Goal: Check status: Check status

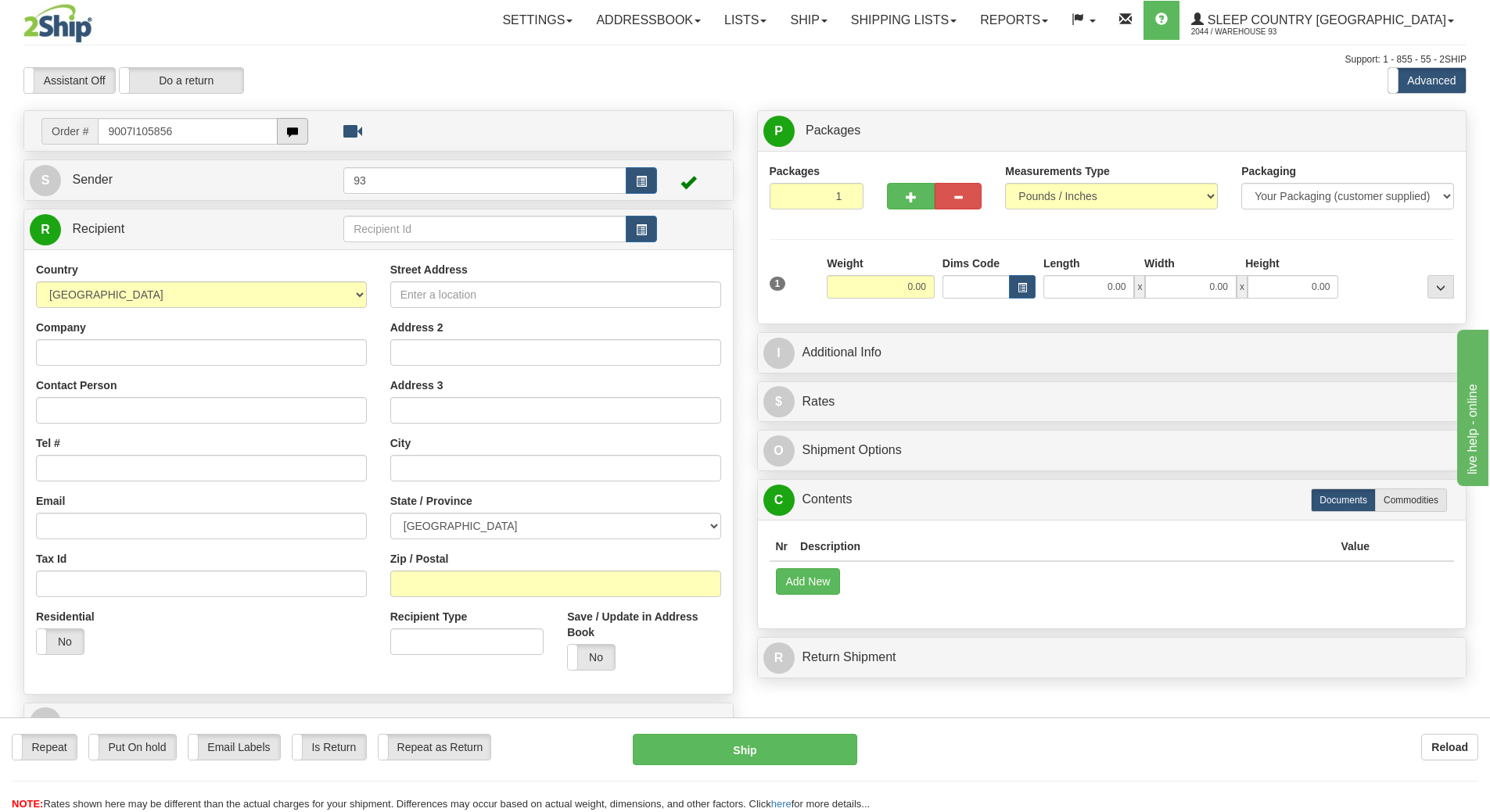
type input "9007I105856"
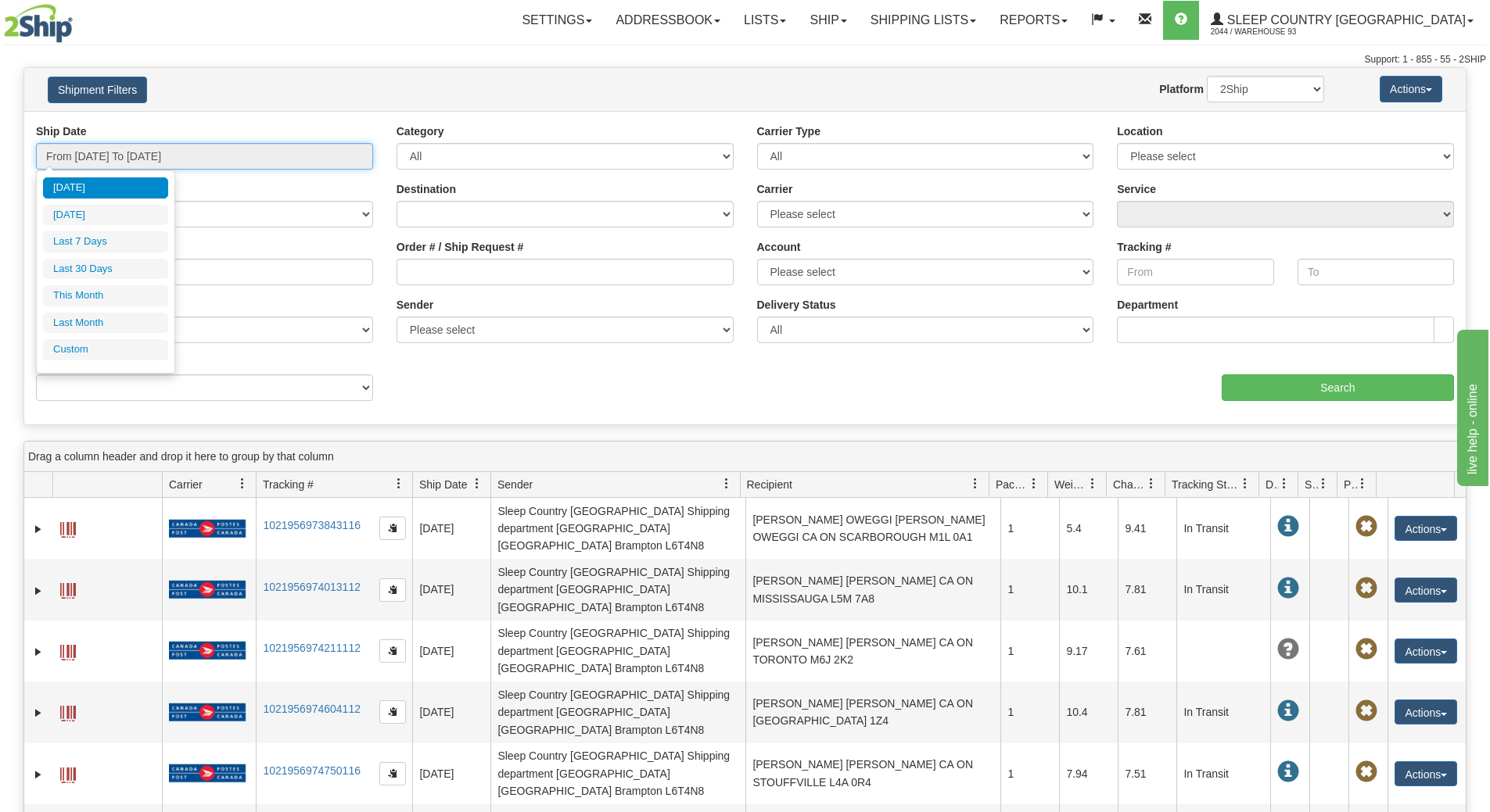
click at [280, 159] on input "From [DATE] To [DATE]" at bounding box center [205, 156] width 337 height 26
type input "[DATE]"
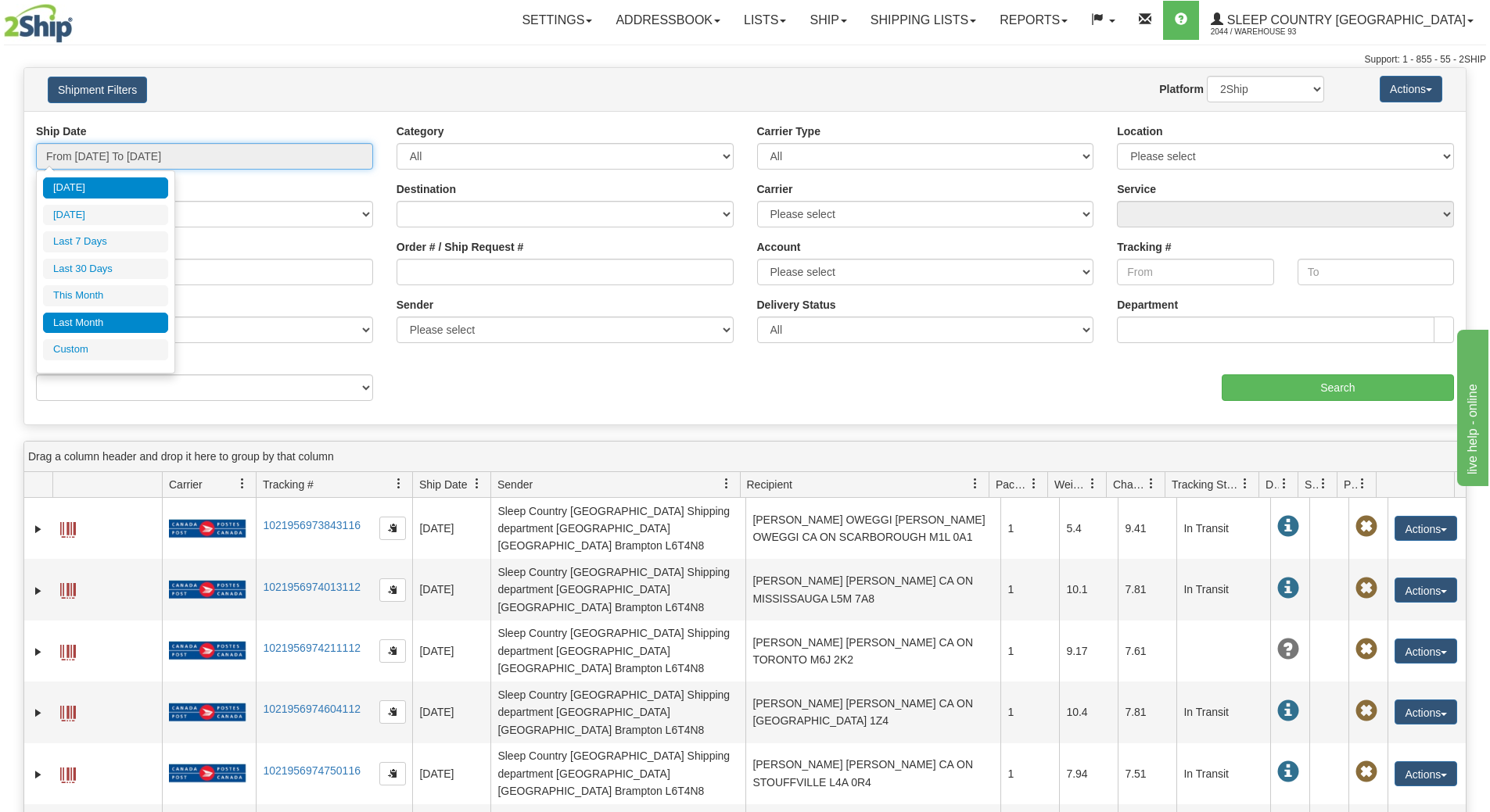
type input "[DATE]"
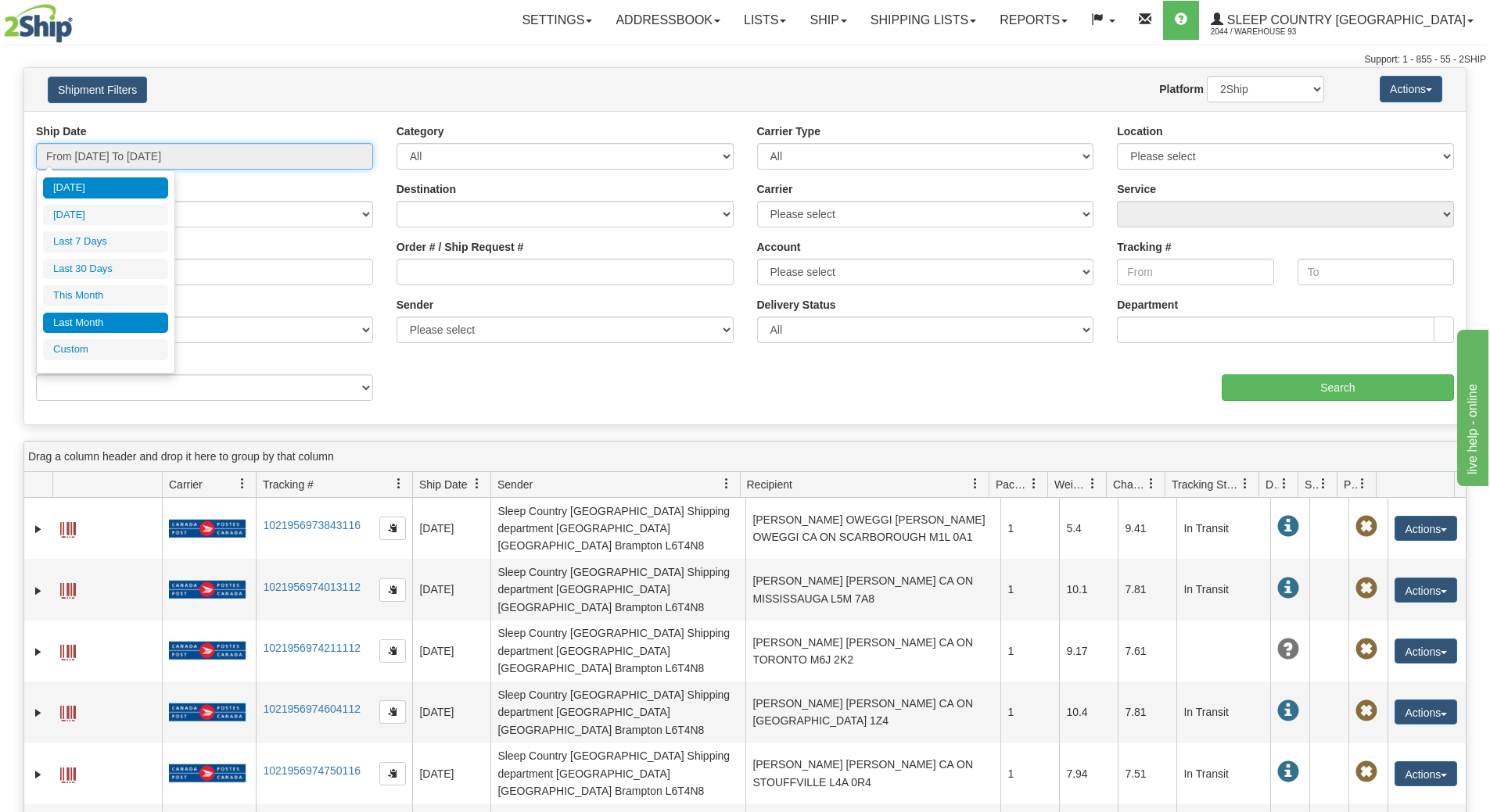
type input "[DATE]"
click at [88, 355] on li "Custom" at bounding box center [105, 350] width 125 height 21
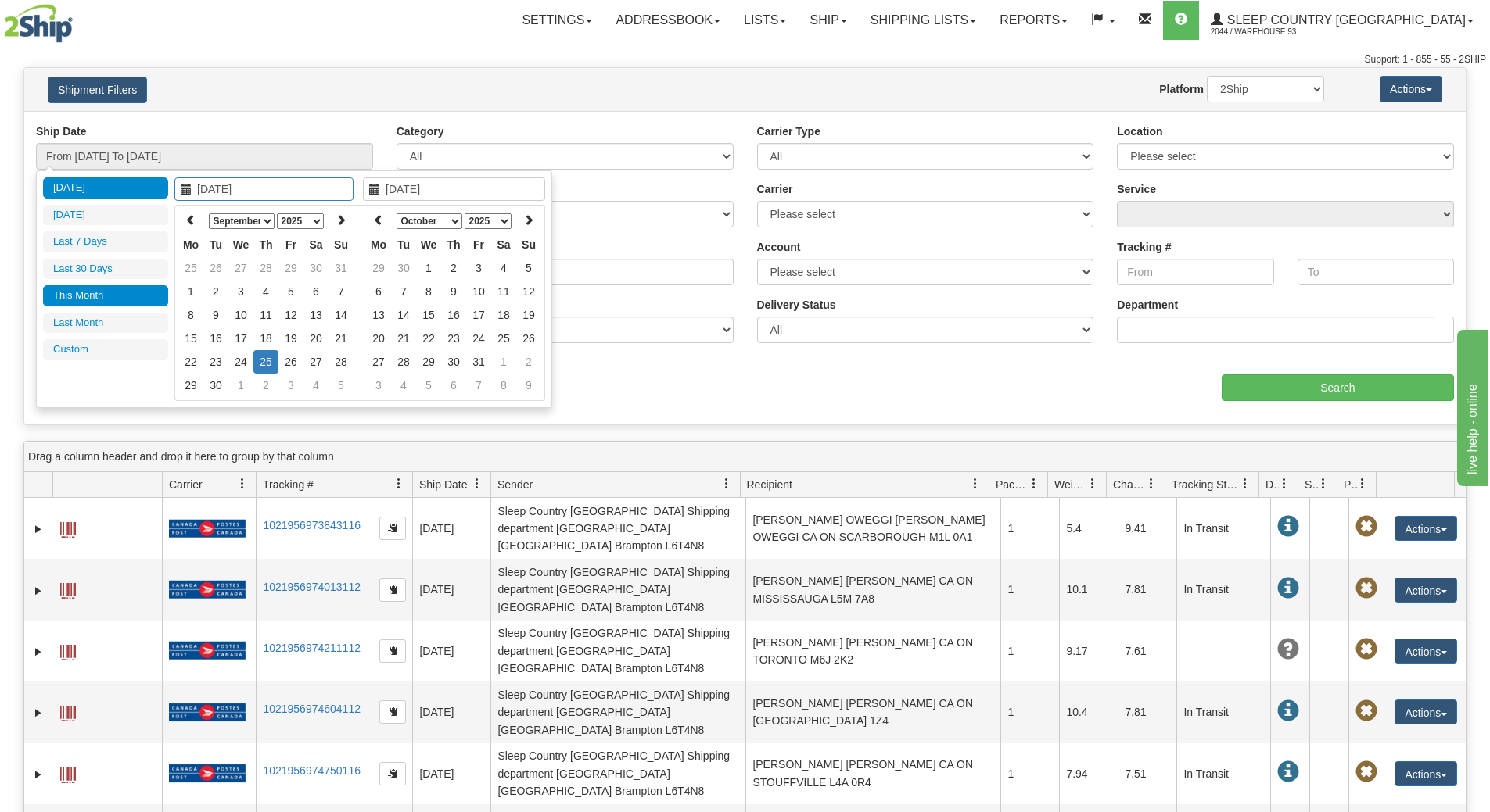
type input "[DATE]"
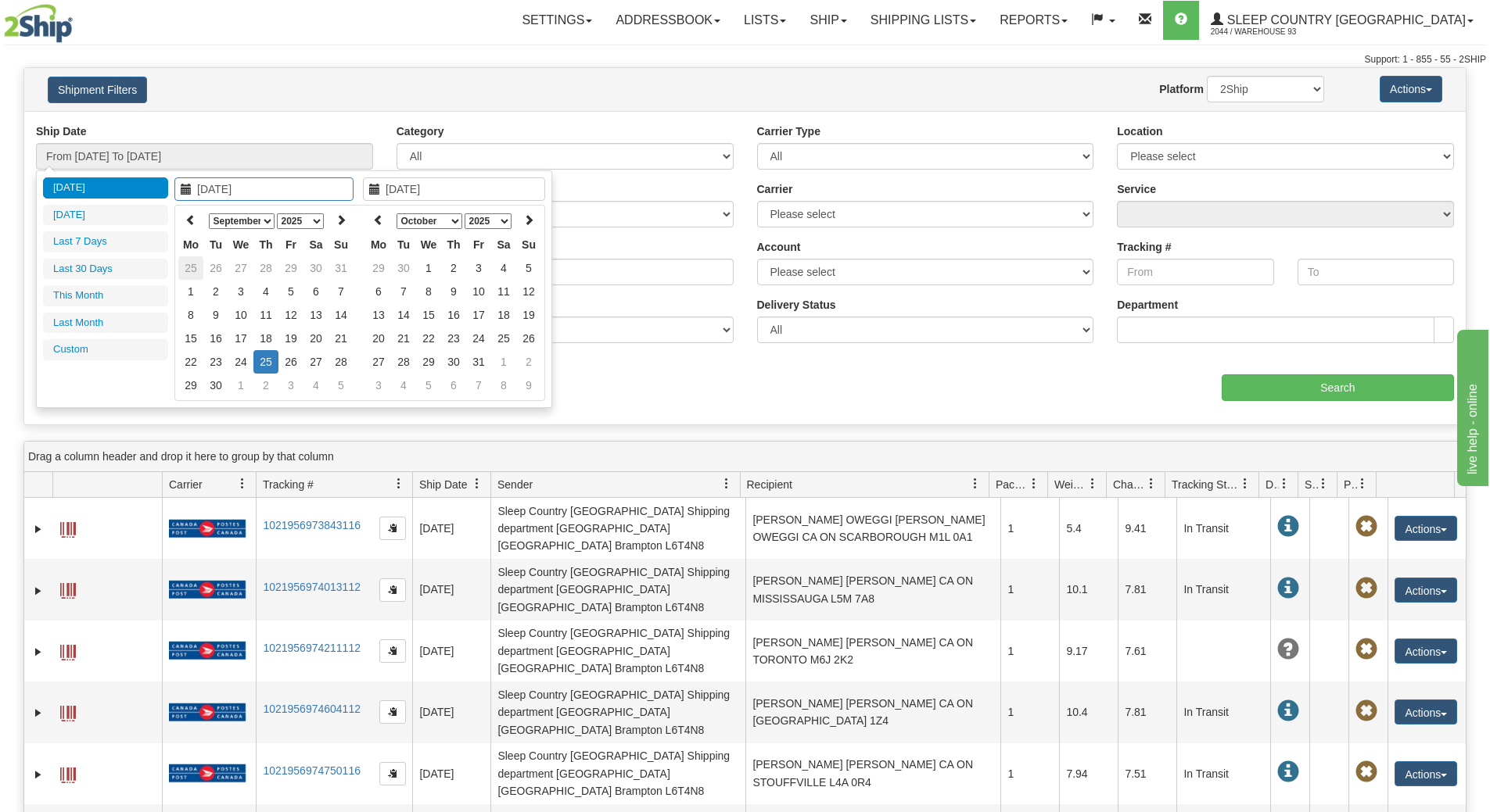
type input "[DATE]"
click at [187, 215] on th at bounding box center [191, 220] width 25 height 24
click at [187, 215] on icon at bounding box center [190, 219] width 11 height 11
type input "[DATE]"
click at [252, 270] on td "2" at bounding box center [241, 268] width 25 height 24
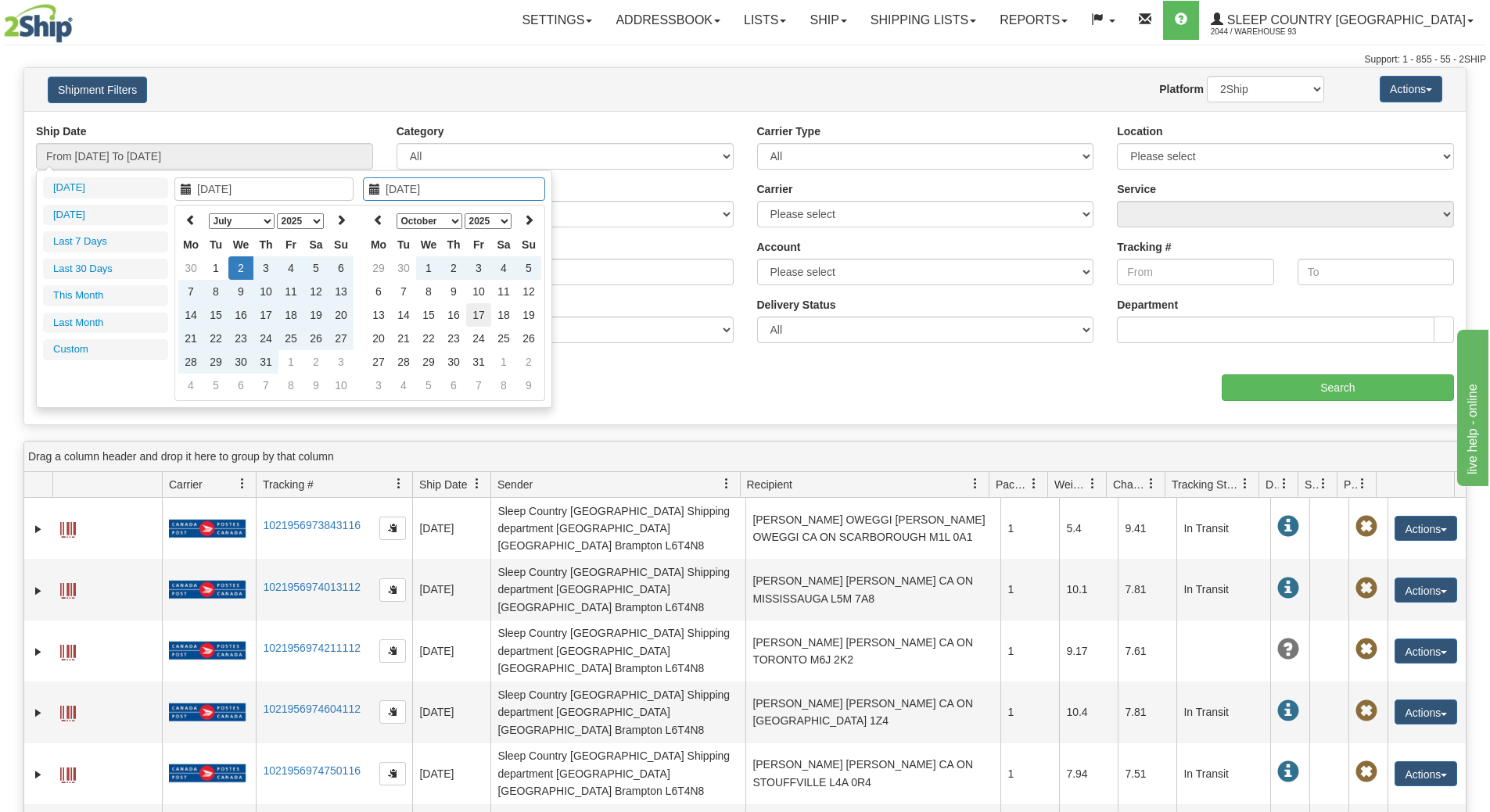
type input "[DATE]"
click at [472, 311] on td "17" at bounding box center [479, 315] width 25 height 24
type input "From [DATE] To [DATE]"
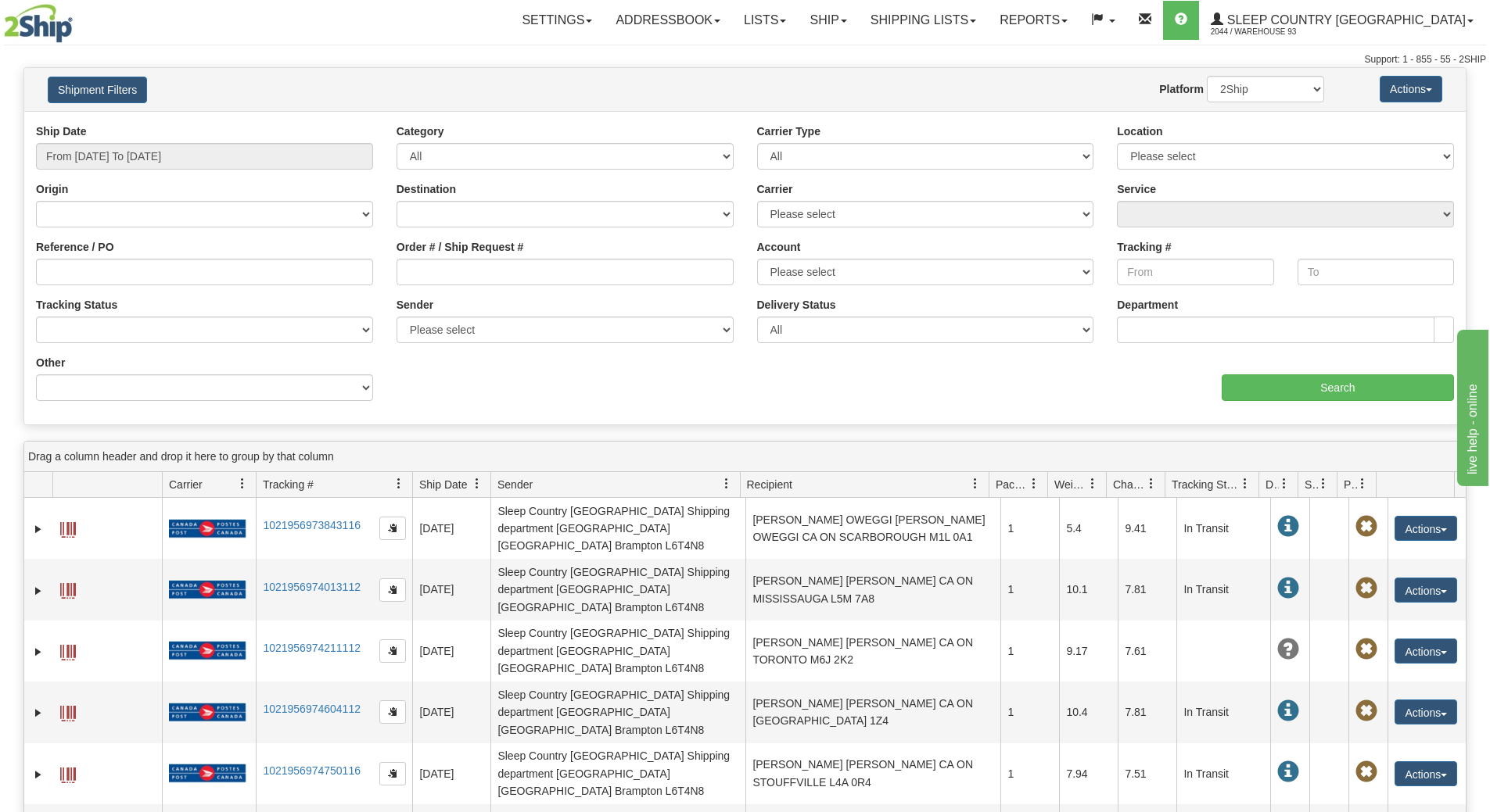
click at [233, 261] on div "Reference / PO" at bounding box center [205, 262] width 337 height 46
click at [231, 265] on input "Reference / PO" at bounding box center [205, 272] width 337 height 26
paste input "9000I017191"
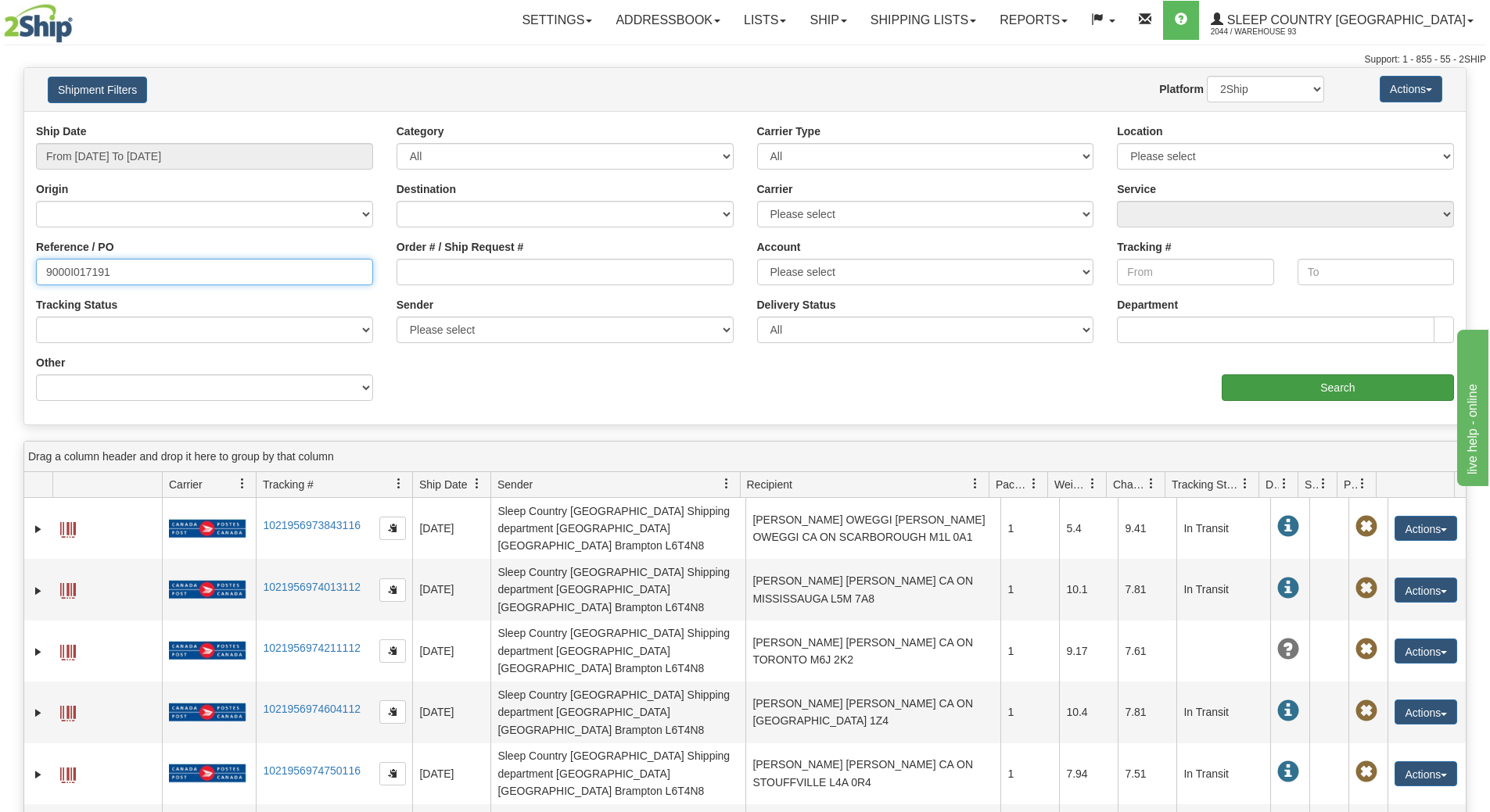
type input "9000I017191"
click at [1287, 376] on input "Search" at bounding box center [1337, 388] width 232 height 26
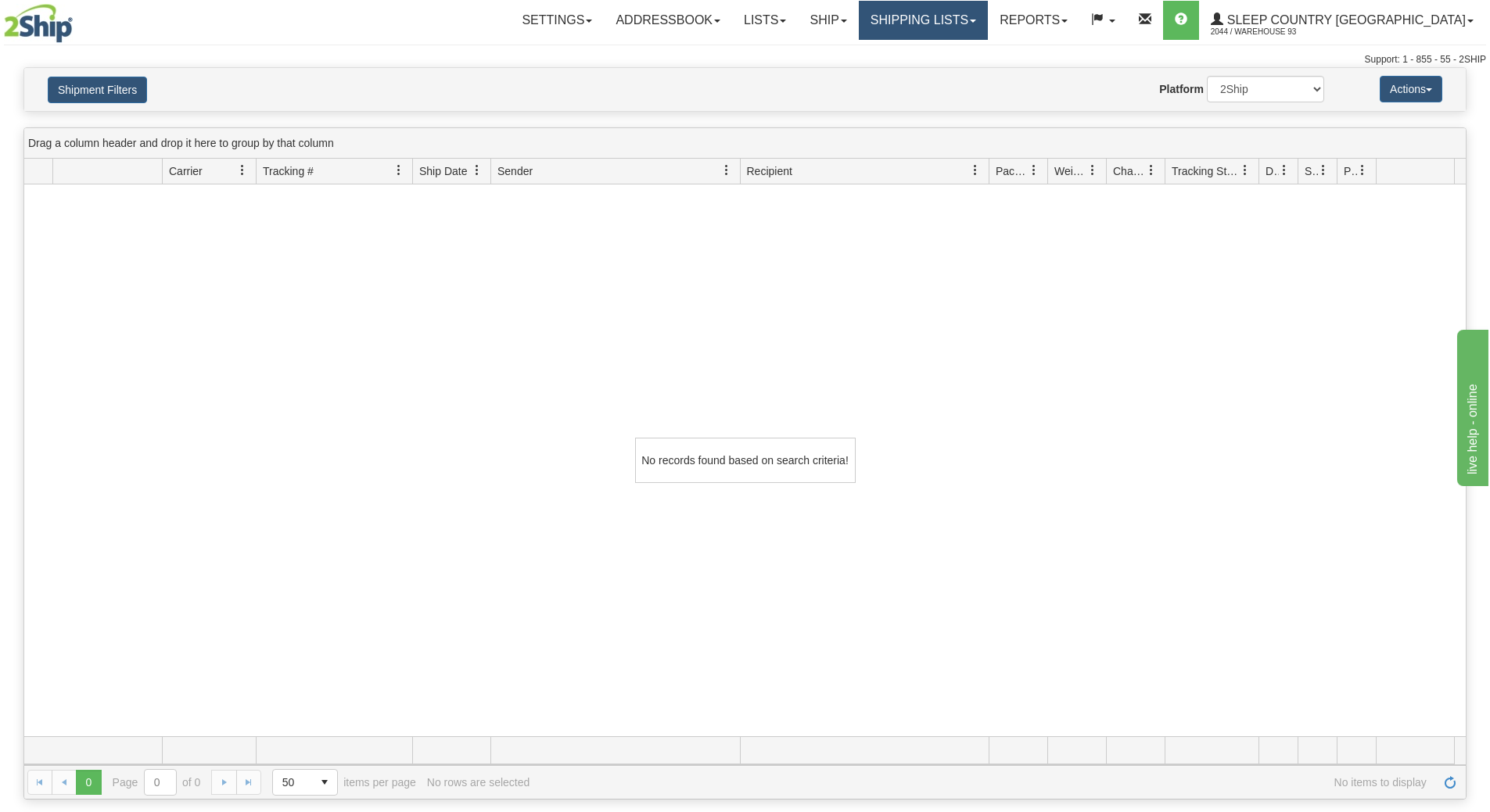
click at [979, 35] on link "Shipping lists" at bounding box center [923, 21] width 129 height 39
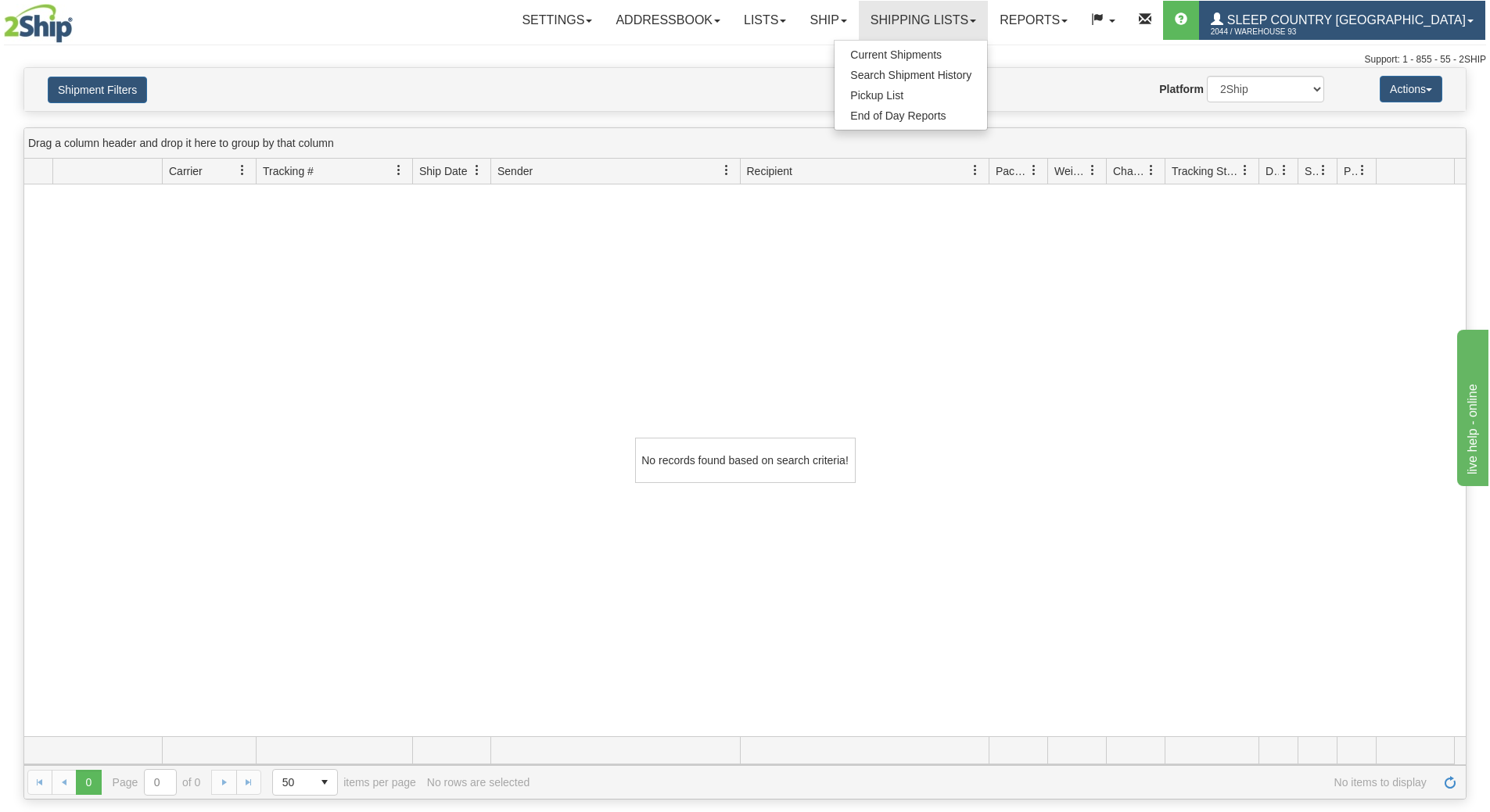
click at [1223, 16] on span at bounding box center [1216, 19] width 12 height 12
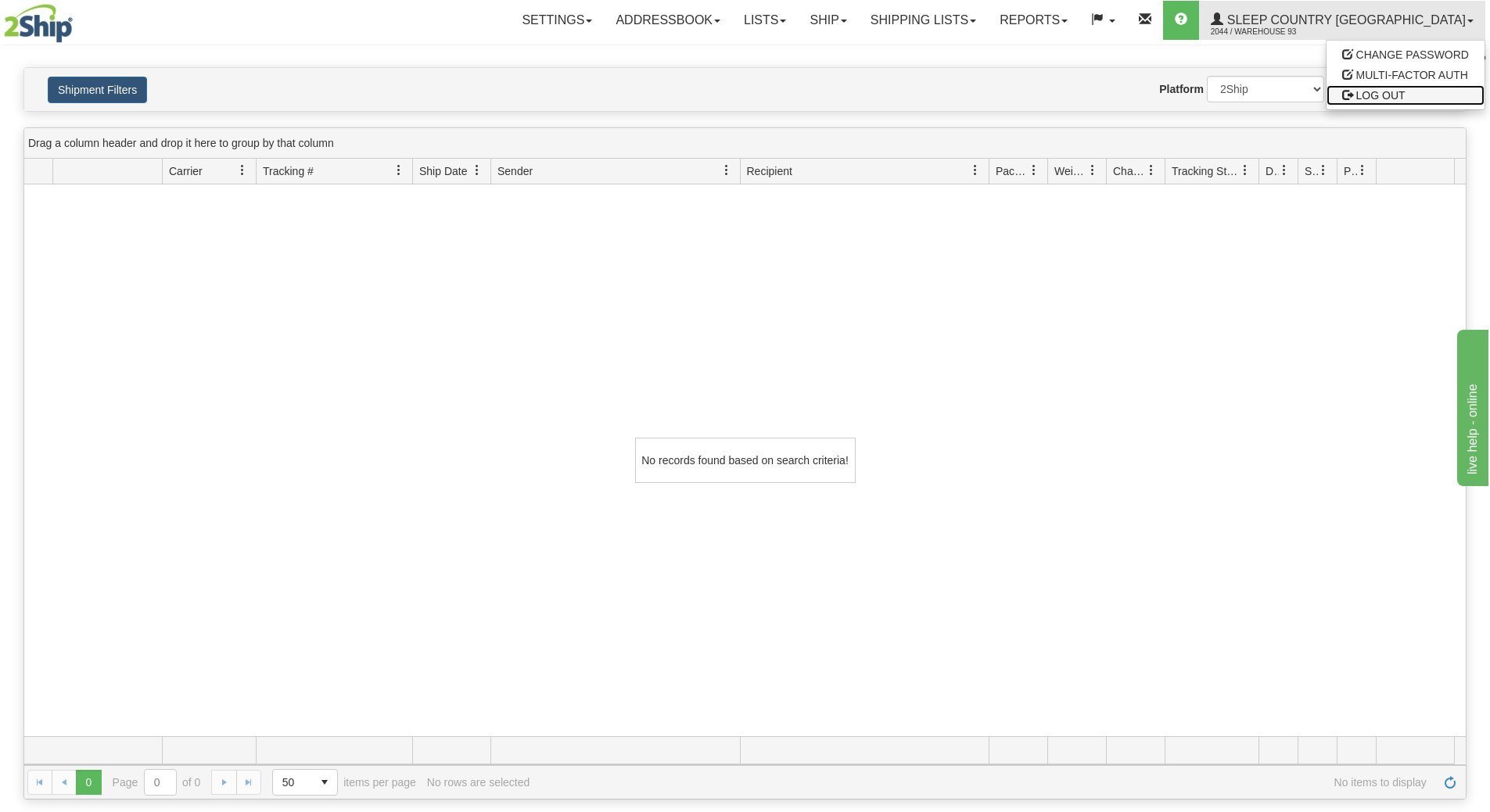
click at [1358, 87] on link "LOG OUT" at bounding box center [1405, 95] width 158 height 21
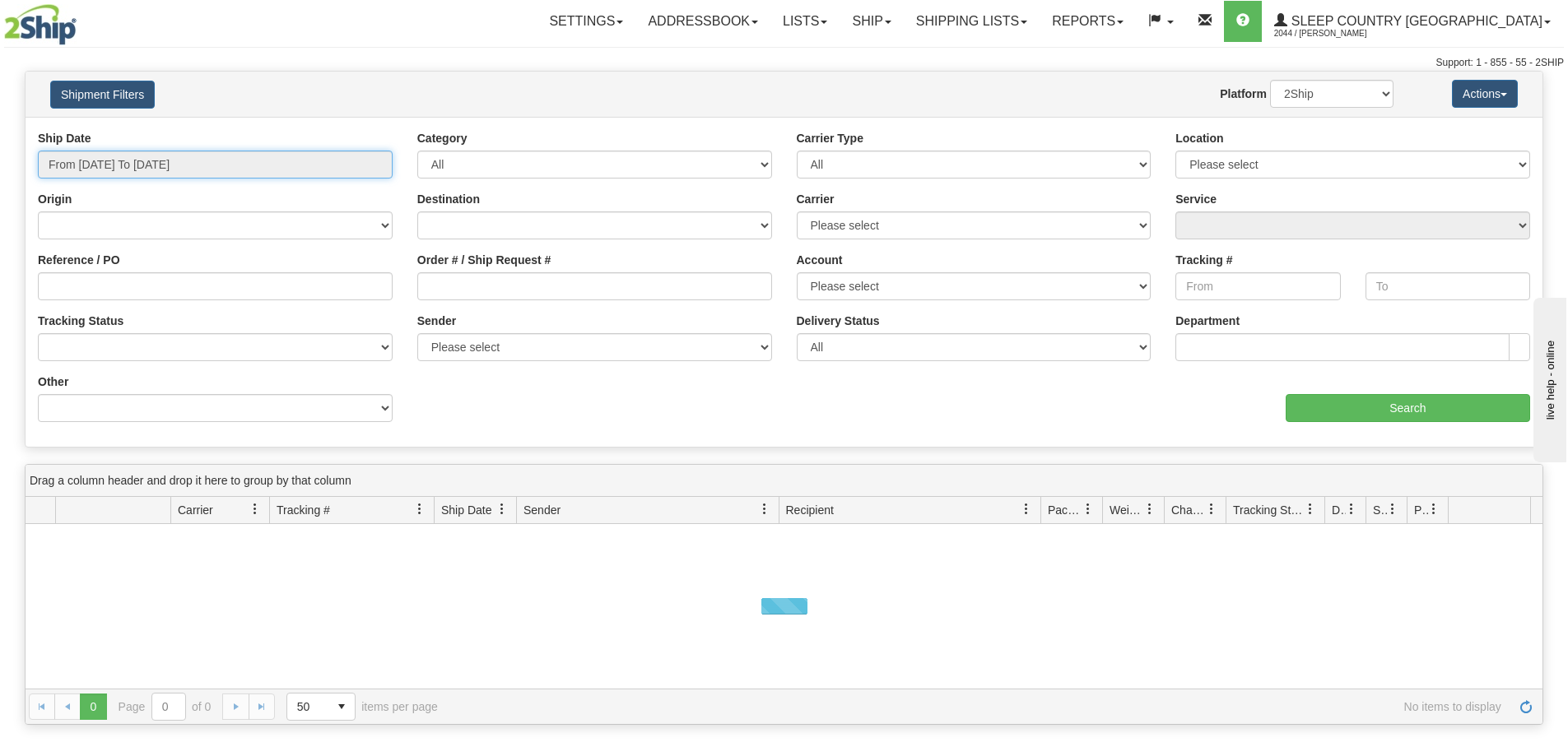
click at [146, 168] on input "From 09/24/2025 To 09/25/2025" at bounding box center [215, 164] width 355 height 28
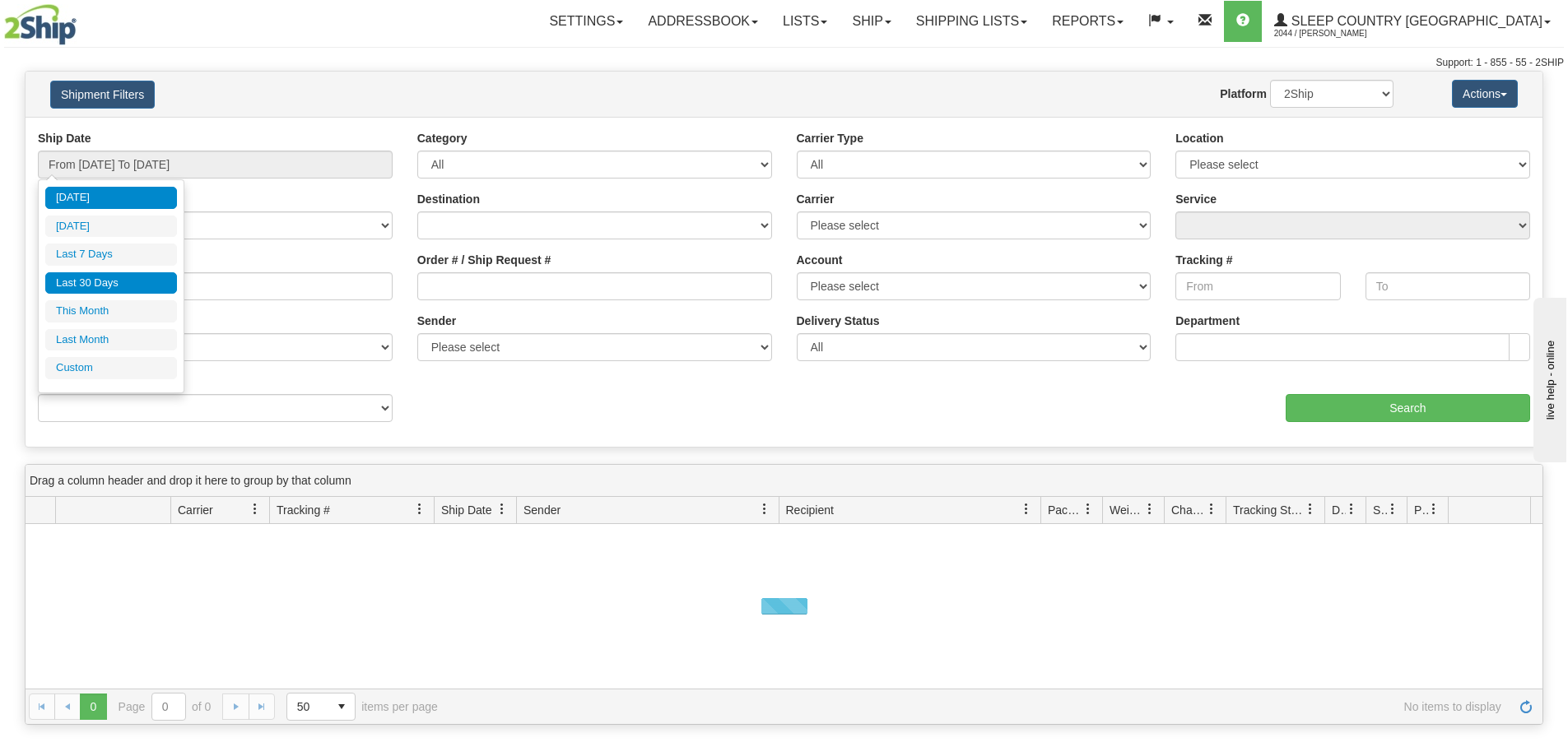
click at [132, 280] on li "Last 30 Days" at bounding box center [111, 284] width 132 height 22
type input "From 08/27/2025 To 09/25/2025"
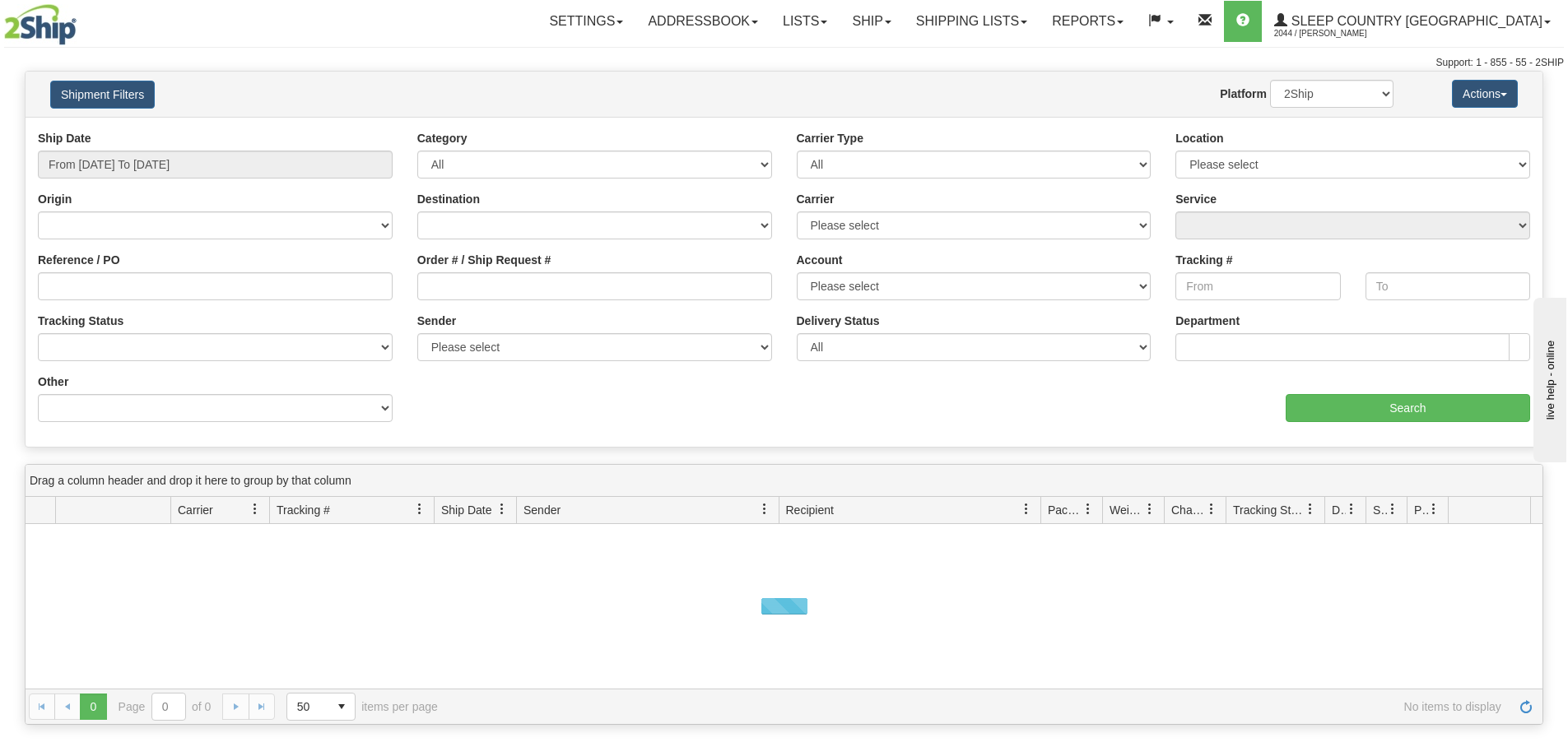
click at [153, 144] on div "Ship Date From 08/27/2025 To 09/25/2025" at bounding box center [215, 154] width 355 height 48
click at [151, 163] on input "From 08/27/2025 To 09/25/2025" at bounding box center [215, 164] width 355 height 28
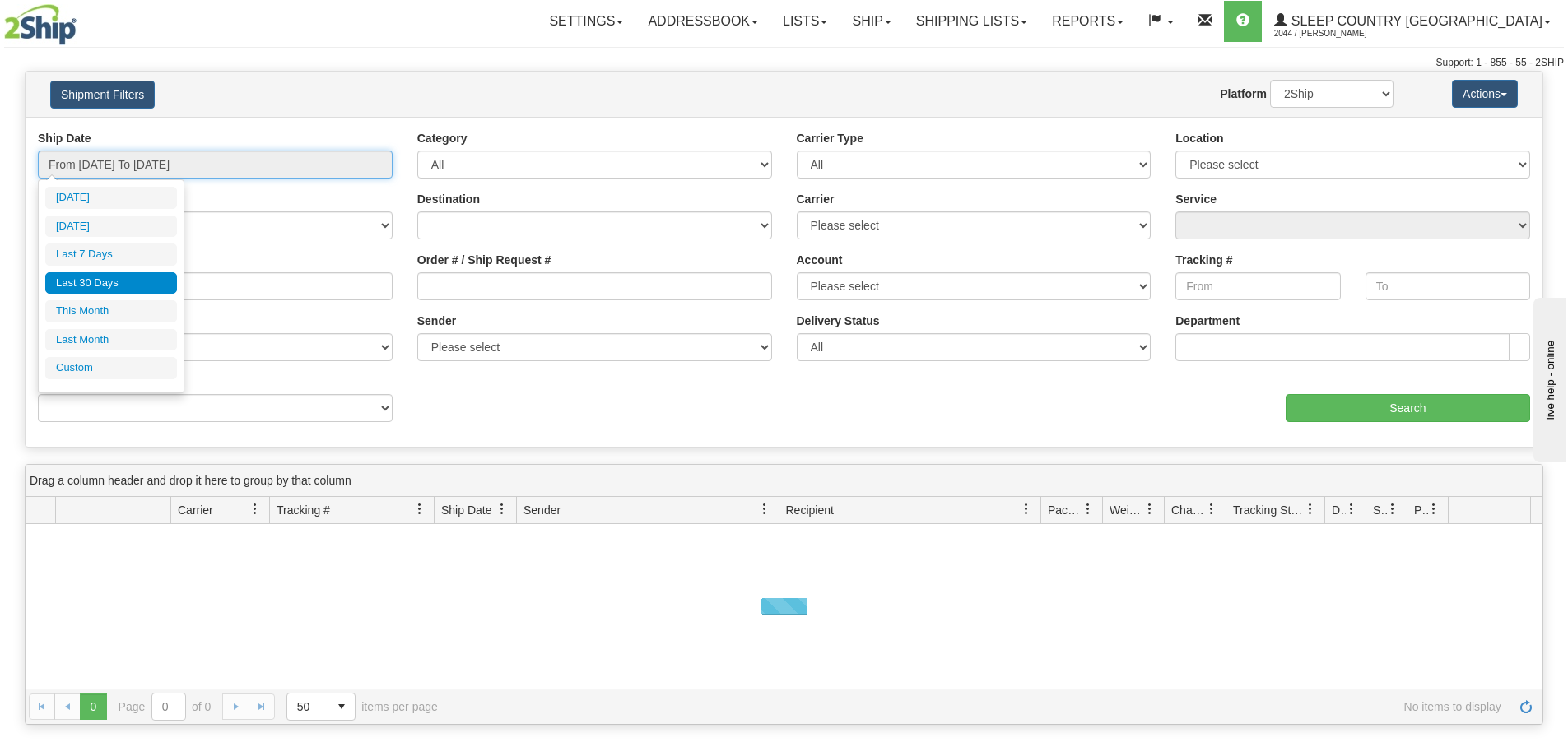
type input "09/24/2025"
type input "08/27/2025"
type input "[DATE]"
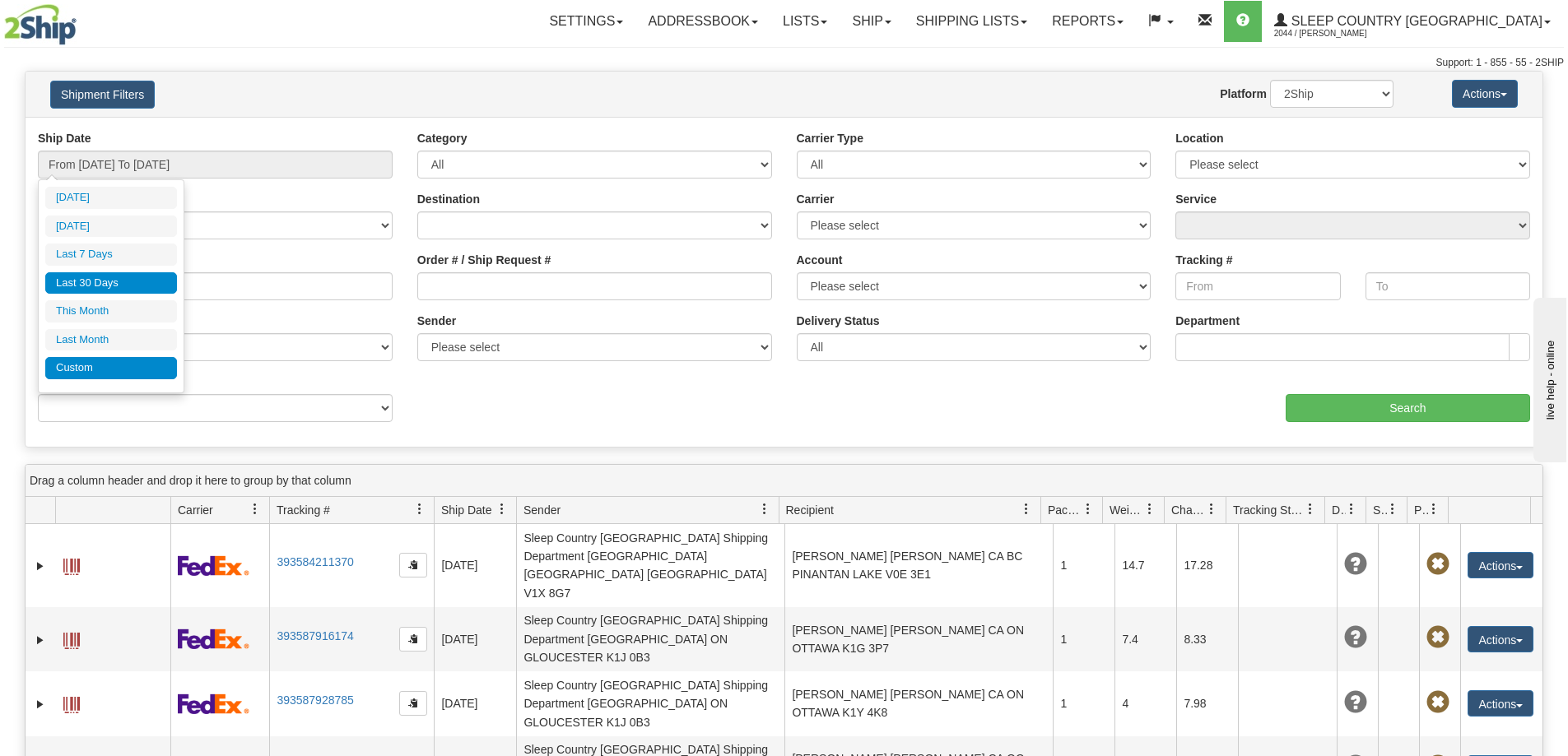
click at [105, 367] on li "Custom" at bounding box center [111, 368] width 132 height 22
